Goal: Information Seeking & Learning: Learn about a topic

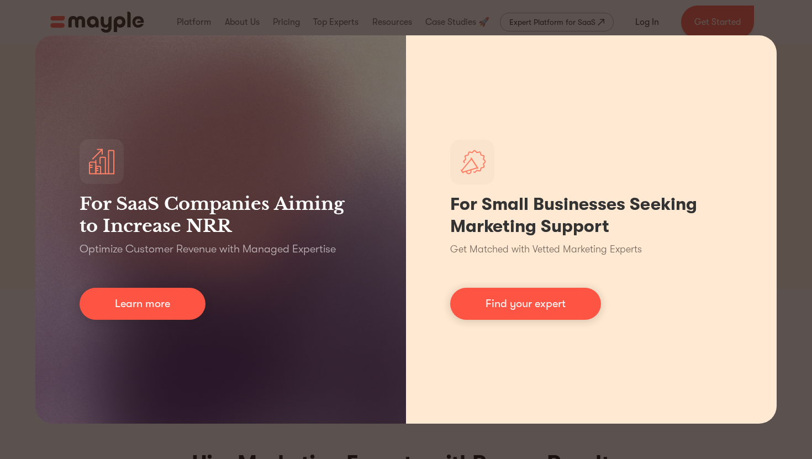
click at [775, 112] on div "For Small Businesses Seeking Marketing Support Get Matched with Vetted Marketin…" at bounding box center [591, 229] width 371 height 388
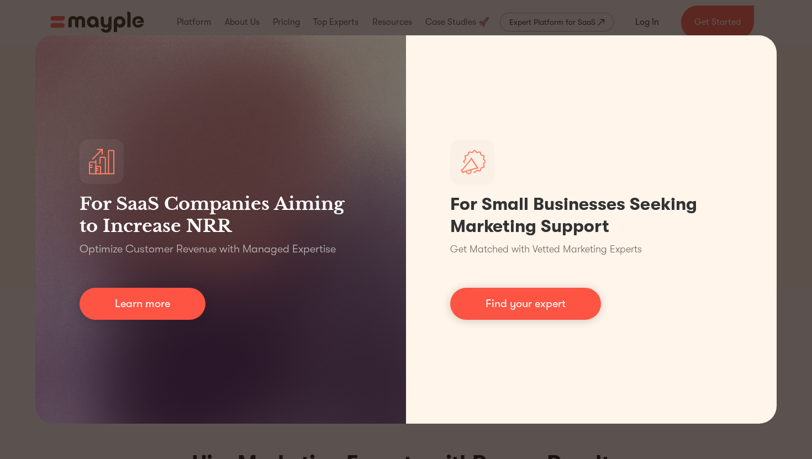
click at [658, 23] on div "For SaaS Companies Aiming to Increase NRR Optimize Customer Revenue with Manage…" at bounding box center [406, 229] width 812 height 459
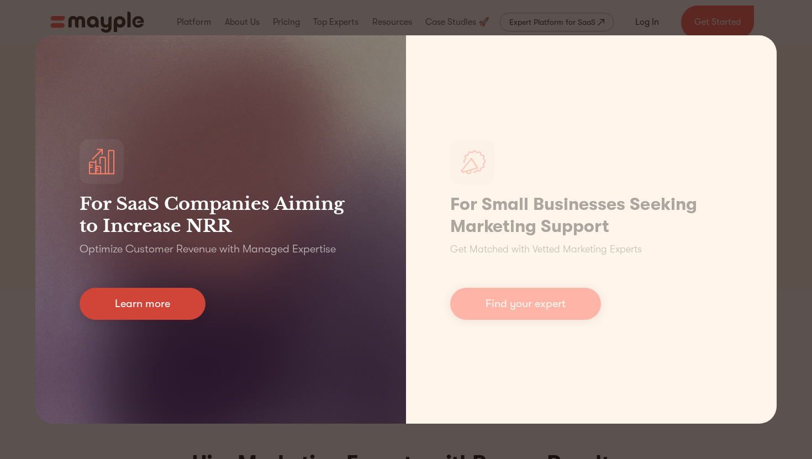
click at [170, 301] on link "Learn more" at bounding box center [143, 304] width 126 height 32
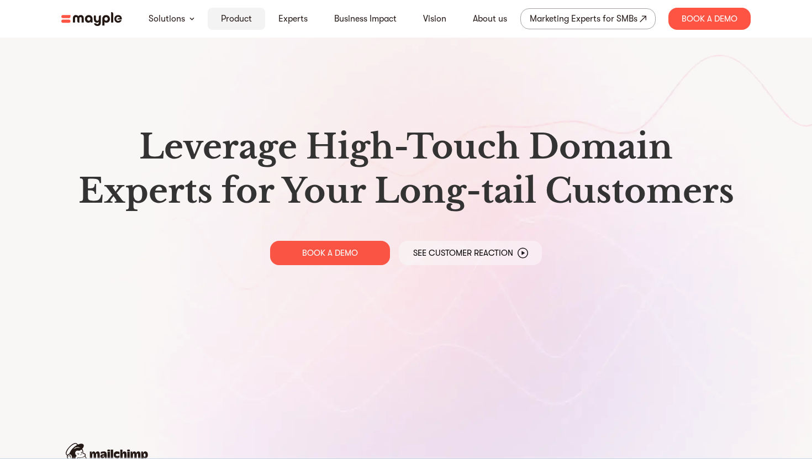
click at [246, 15] on link "Product" at bounding box center [236, 18] width 31 height 13
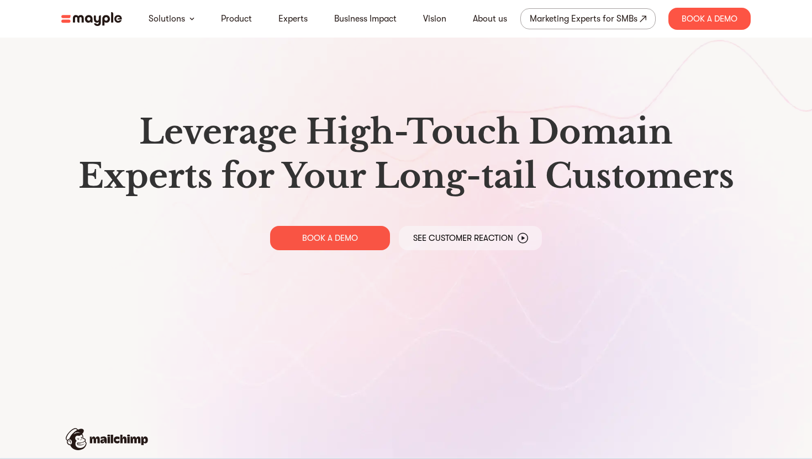
scroll to position [17, 0]
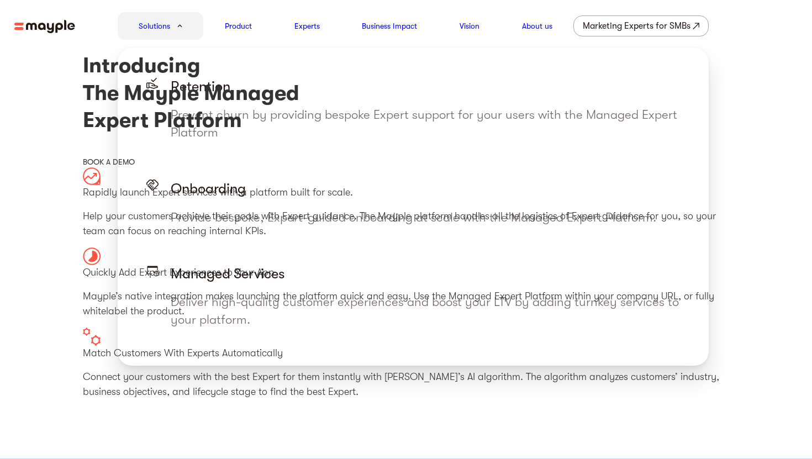
click at [171, 24] on div "Solutions" at bounding box center [161, 26] width 86 height 28
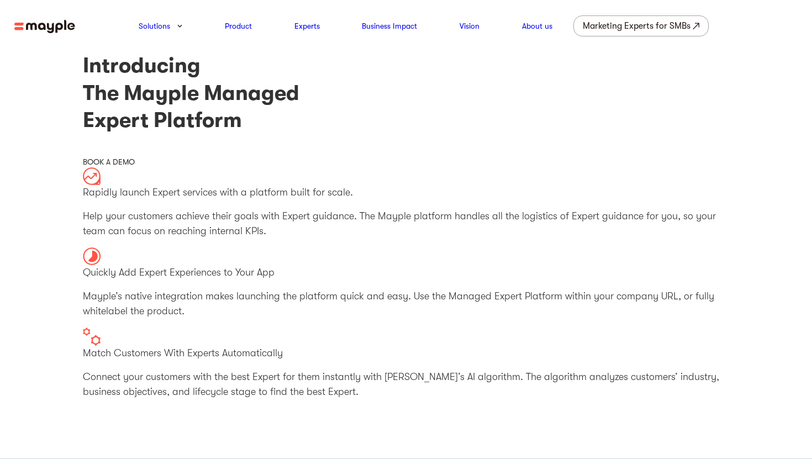
click at [44, 30] on img at bounding box center [44, 27] width 61 height 14
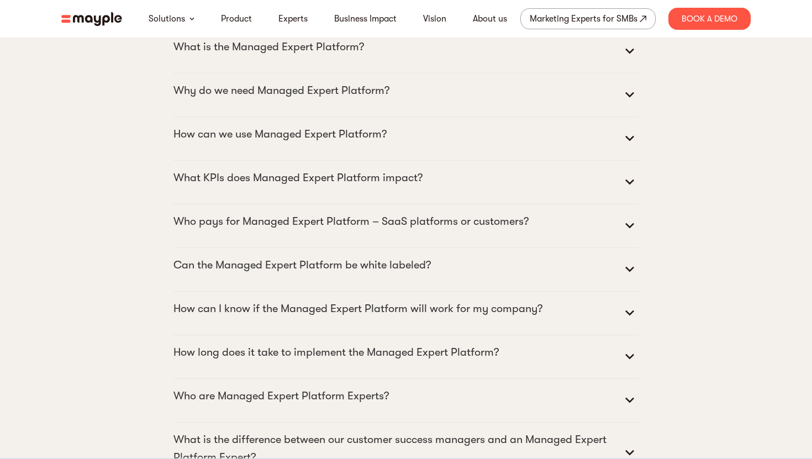
scroll to position [4964, 0]
click at [296, 55] on p "What is the Managed Expert Platform?" at bounding box center [268, 47] width 191 height 18
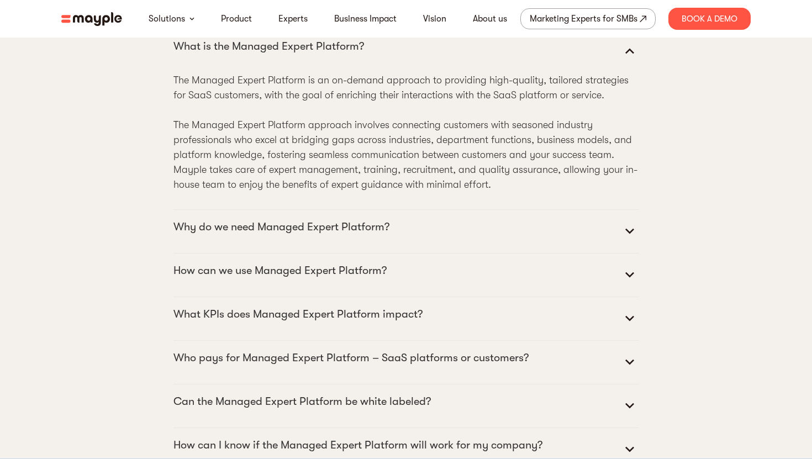
click at [296, 55] on p "What is the Managed Expert Platform?" at bounding box center [268, 47] width 191 height 18
